Goal: Task Accomplishment & Management: Use online tool/utility

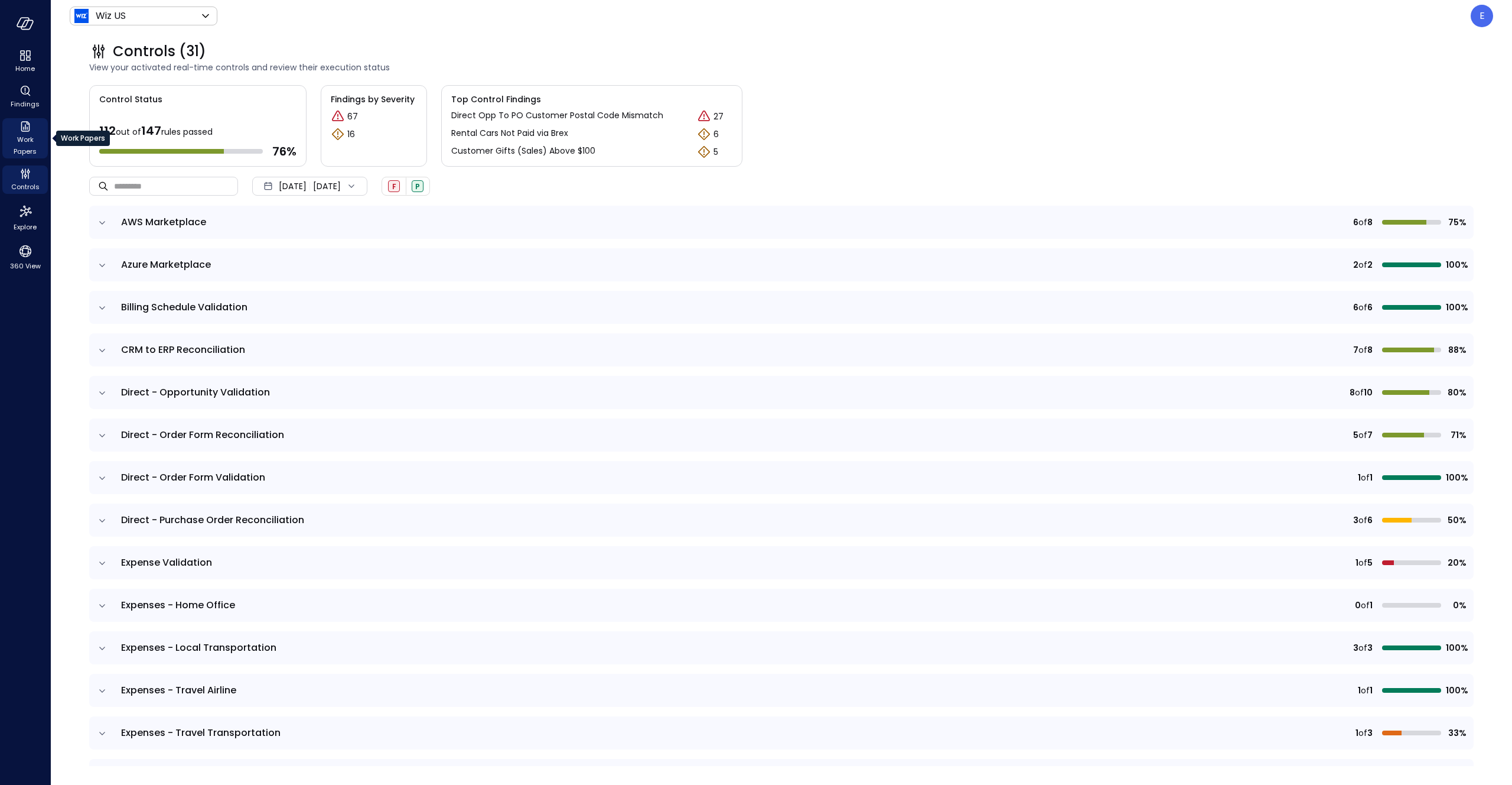
click at [29, 142] on span "Work Papers" at bounding box center [25, 145] width 36 height 24
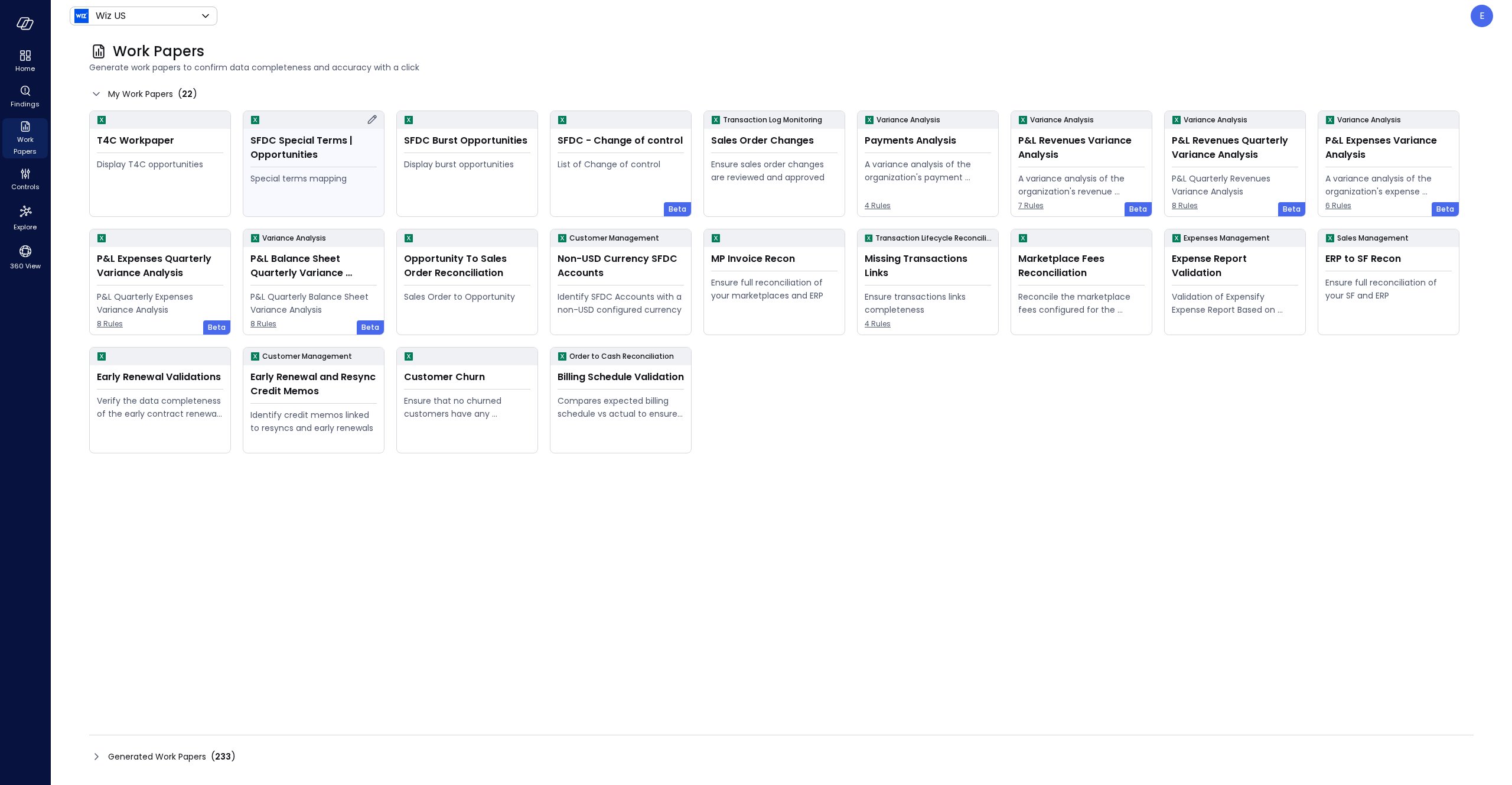
click at [277, 168] on div "SFDC Special Terms | Opportunities Special terms mapping" at bounding box center [313, 172] width 140 height 87
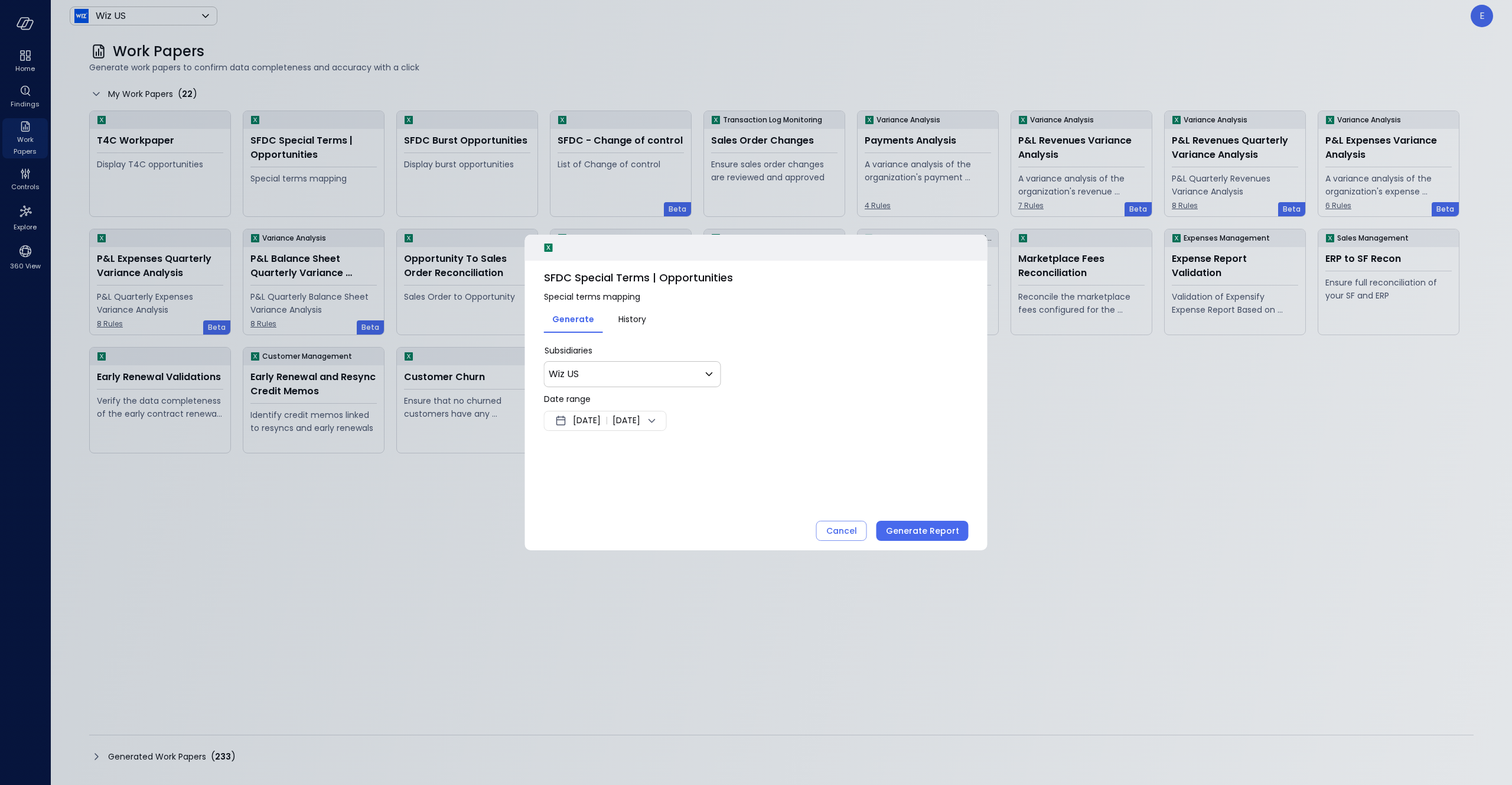
click at [600, 422] on span "[DATE]" at bounding box center [586, 421] width 28 height 14
click at [587, 494] on button "1" at bounding box center [586, 493] width 13 height 13
click at [850, 528] on div at bounding box center [756, 392] width 1512 height 785
click at [847, 533] on div "Cancel" at bounding box center [842, 531] width 31 height 14
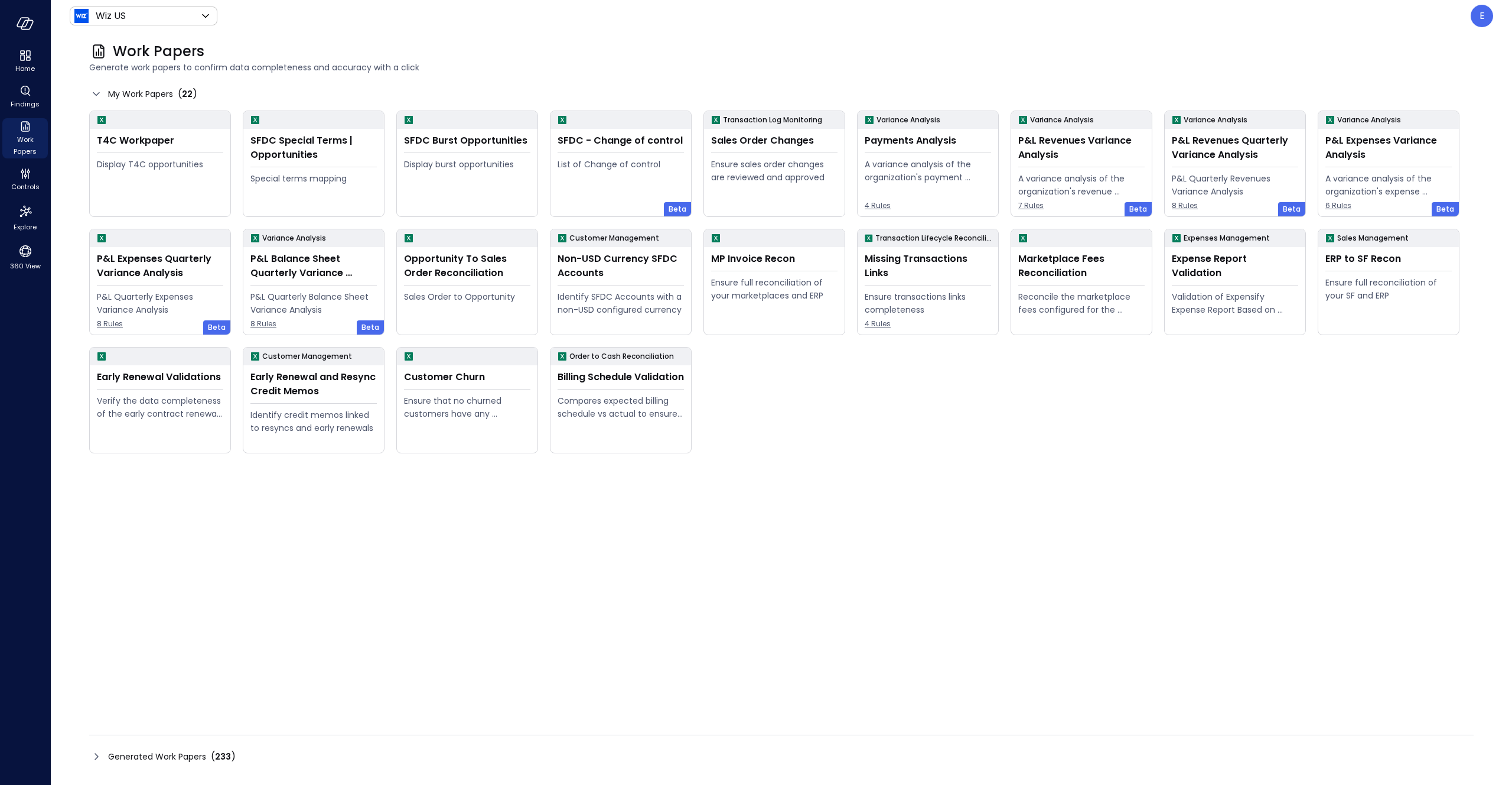
click at [143, 757] on span "Generated Work Papers" at bounding box center [157, 756] width 98 height 13
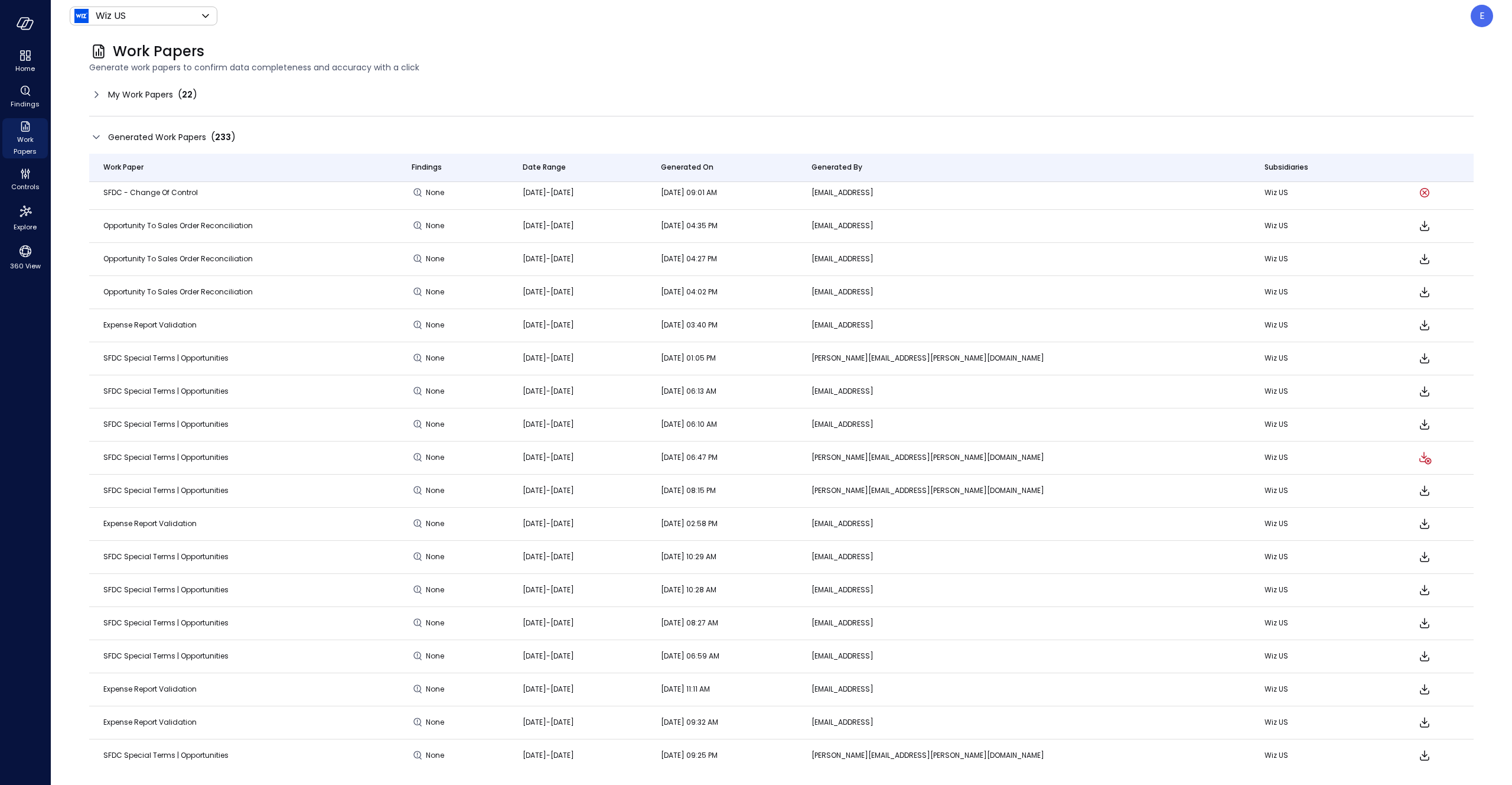
scroll to position [404, 0]
click at [1417, 352] on icon "Download" at bounding box center [1424, 356] width 14 height 14
